Goal: Communication & Community: Participate in discussion

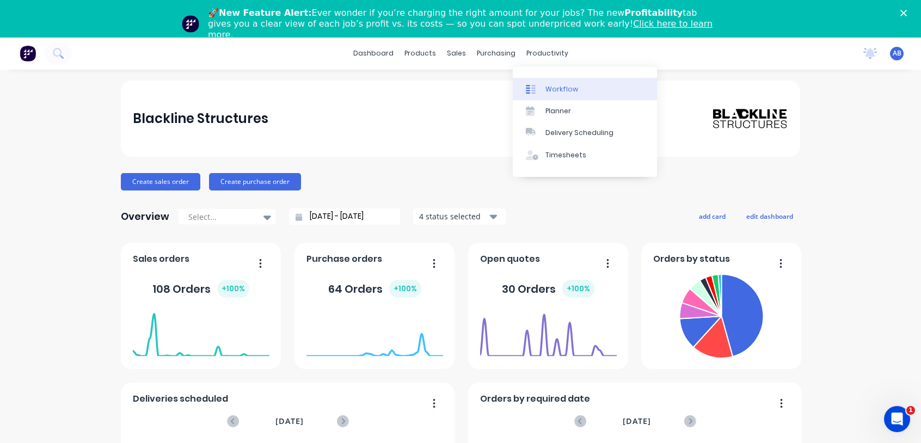
click at [551, 94] on link "Workflow" at bounding box center [585, 89] width 144 height 22
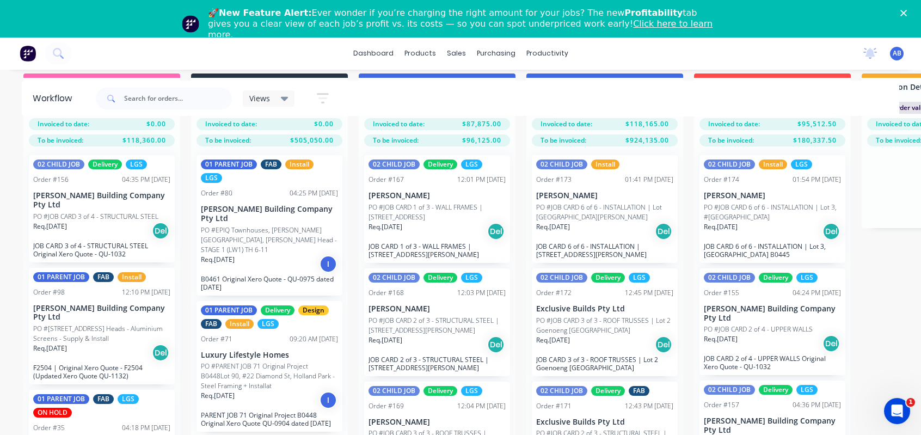
scroll to position [7, 0]
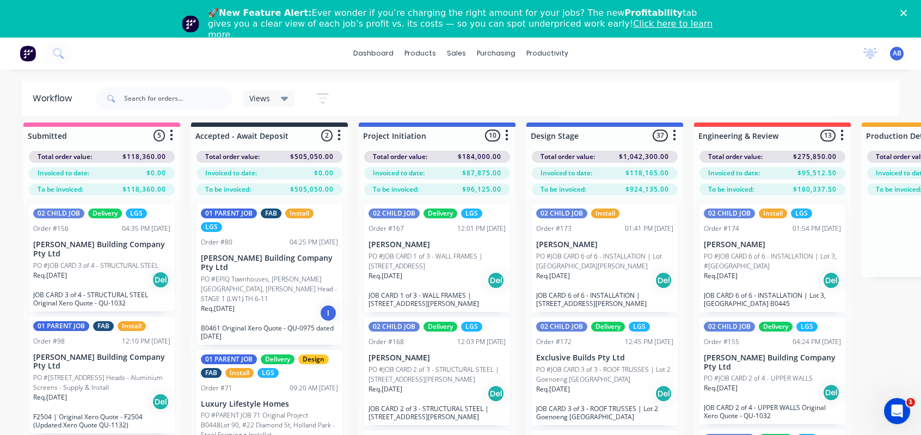
click at [591, 277] on div "Req. [DATE] Del" at bounding box center [604, 280] width 137 height 19
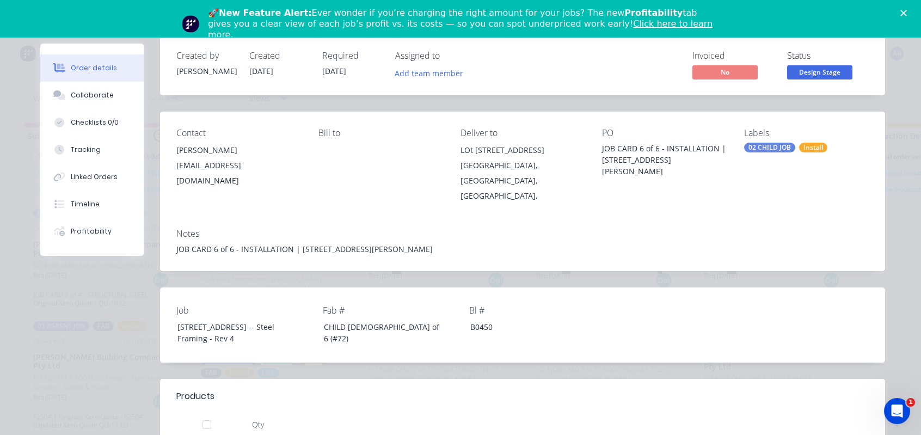
scroll to position [0, 0]
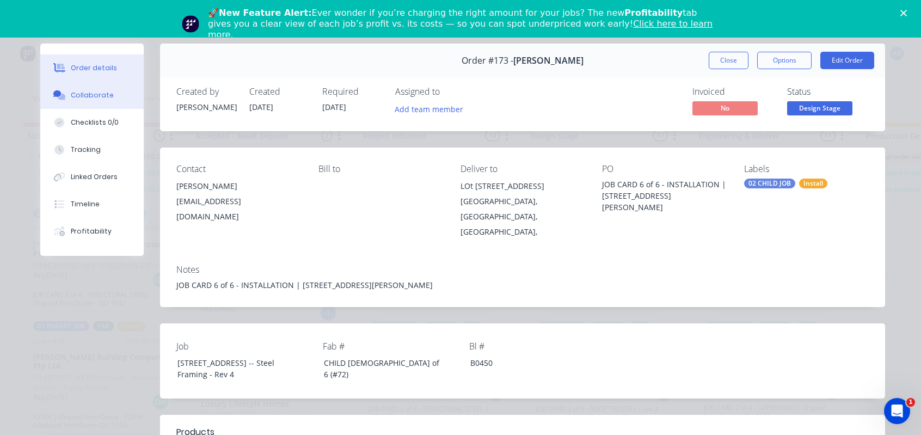
click at [79, 94] on div "Collaborate" at bounding box center [92, 95] width 43 height 10
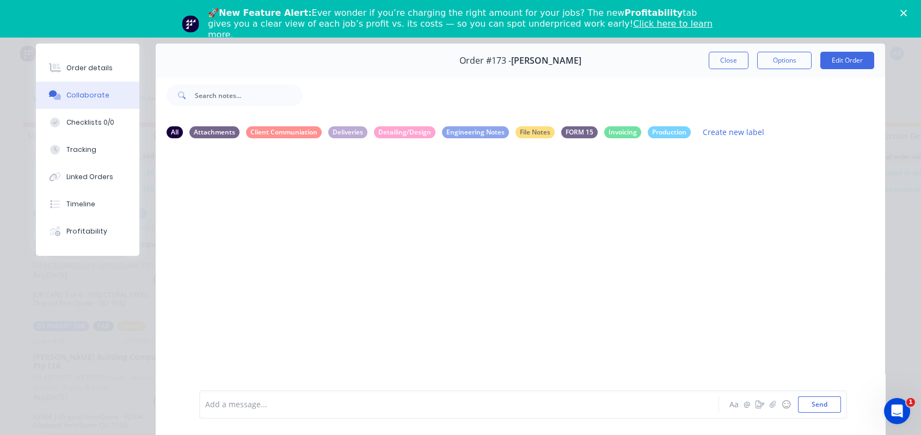
click at [243, 401] on div "Add a message..." at bounding box center [443, 404] width 477 height 16
click at [815, 406] on button "Send" at bounding box center [819, 404] width 43 height 16
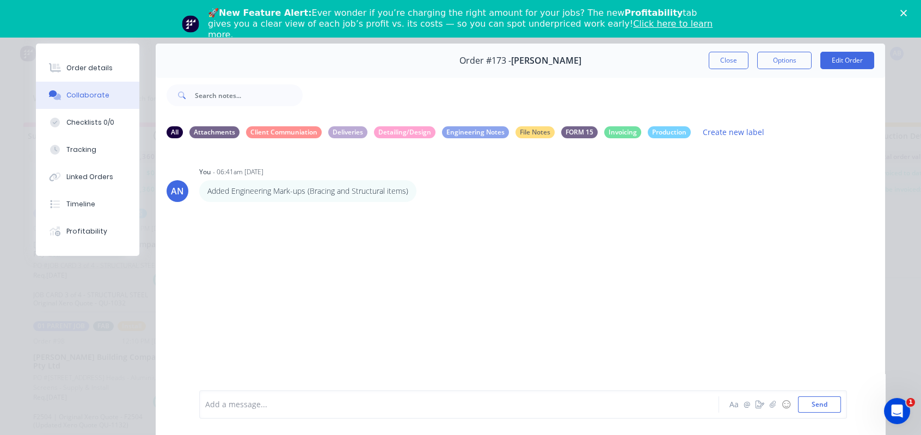
click at [229, 287] on div "AN You - 06:41am [DATE] Added Engineering Mark-ups (Bracing and Structural item…" at bounding box center [521, 269] width 730 height 242
